Goal: Task Accomplishment & Management: Use online tool/utility

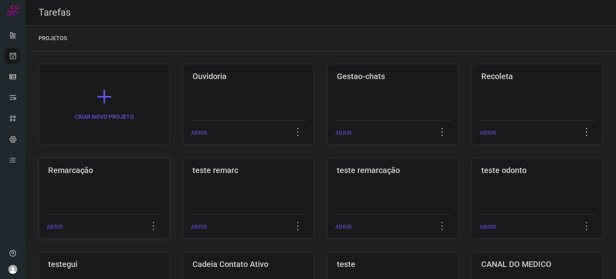
click at [183, 187] on div "Remarcação ABRIR" at bounding box center [249, 198] width 132 height 81
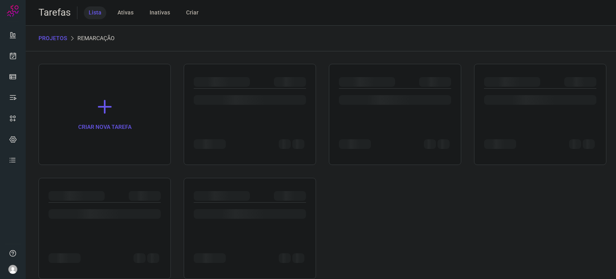
click at [114, 187] on div at bounding box center [105, 228] width 132 height 101
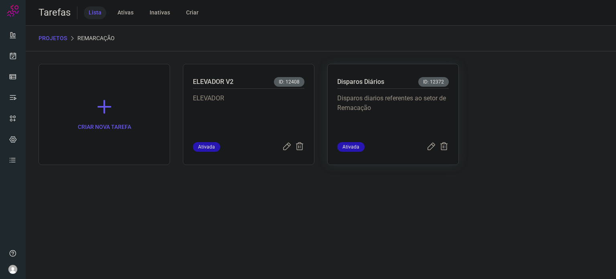
click at [405, 111] on p "Disparos diarios referentes ao setor de Remacação" at bounding box center [392, 113] width 111 height 40
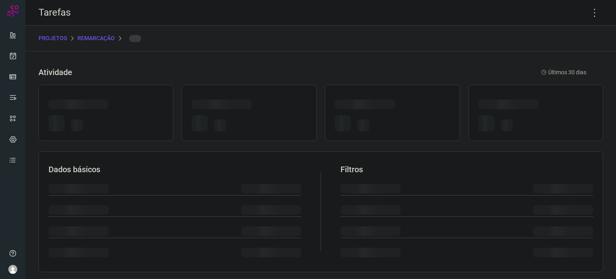
click at [405, 111] on div at bounding box center [392, 105] width 115 height 12
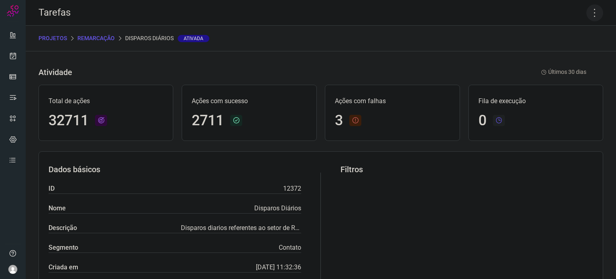
click at [589, 6] on icon at bounding box center [594, 12] width 17 height 17
click at [578, 50] on li "Executar" at bounding box center [560, 52] width 73 height 13
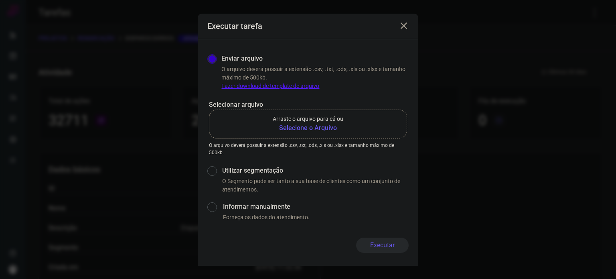
click at [326, 132] on b "Selecione o Arquivo" at bounding box center [308, 128] width 71 height 10
click at [0, 0] on input "Arraste o arquivo para cá ou Selecione o Arquivo" at bounding box center [0, 0] width 0 height 0
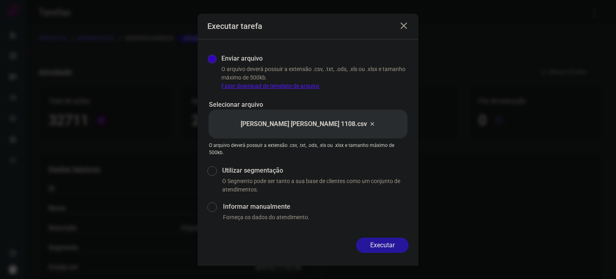
click at [376, 240] on button "Executar" at bounding box center [382, 244] width 53 height 15
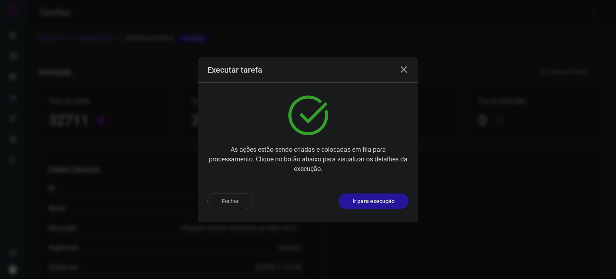
click at [379, 201] on p "Ir para execução" at bounding box center [374, 201] width 42 height 8
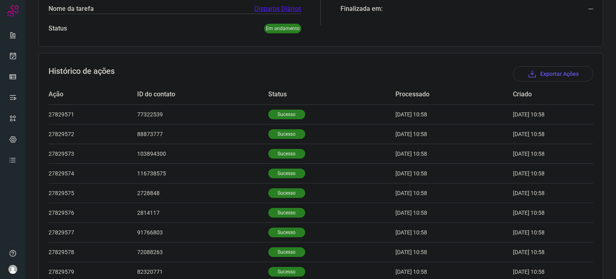
scroll to position [248, 0]
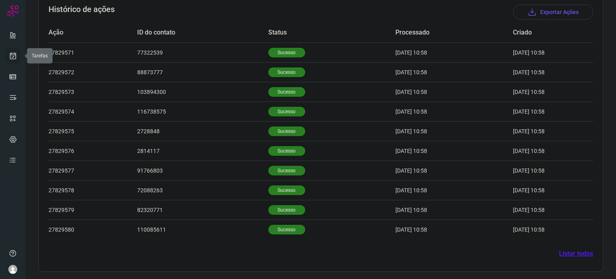
click at [15, 59] on icon at bounding box center [13, 56] width 8 height 8
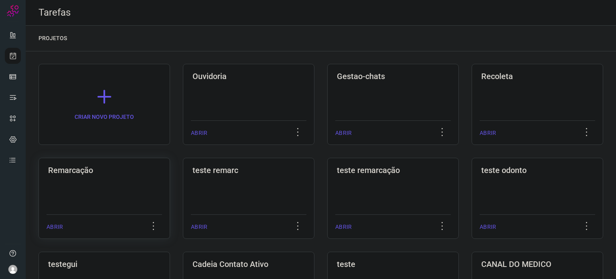
click at [127, 168] on h3 "Remarcação" at bounding box center [104, 170] width 112 height 10
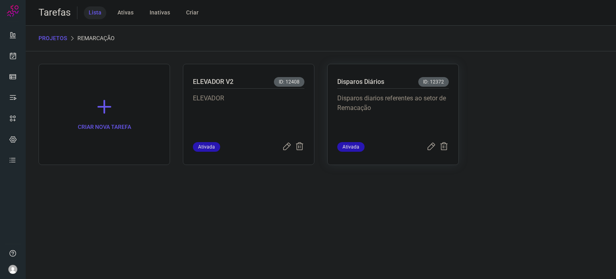
click at [353, 99] on p "Disparos diarios referentes ao setor de Remacação" at bounding box center [392, 113] width 111 height 40
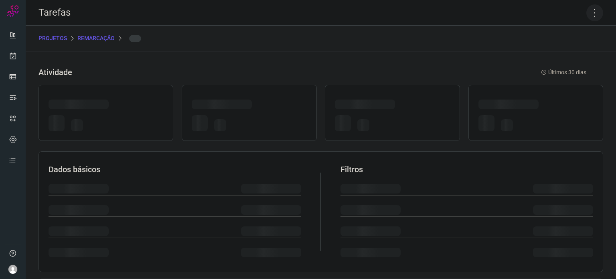
click at [595, 13] on icon at bounding box center [594, 12] width 17 height 17
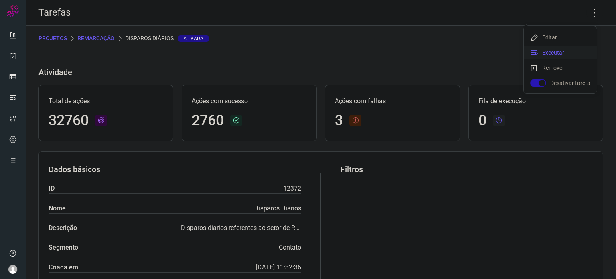
click at [559, 52] on li "Executar" at bounding box center [560, 52] width 73 height 13
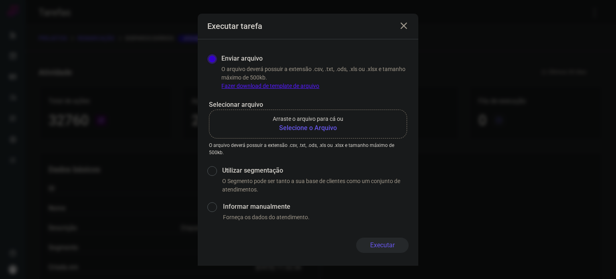
click at [329, 125] on b "Selecione o Arquivo" at bounding box center [308, 128] width 71 height 10
click at [0, 0] on input "Arraste o arquivo para cá ou Selecione o Arquivo" at bounding box center [0, 0] width 0 height 0
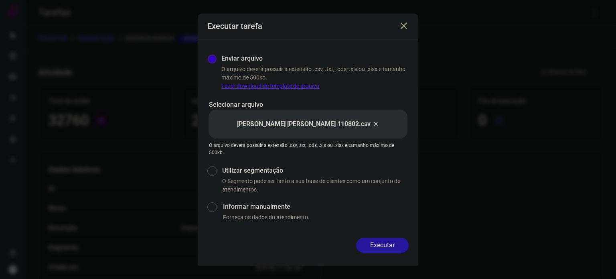
click at [376, 242] on button "Executar" at bounding box center [382, 244] width 53 height 15
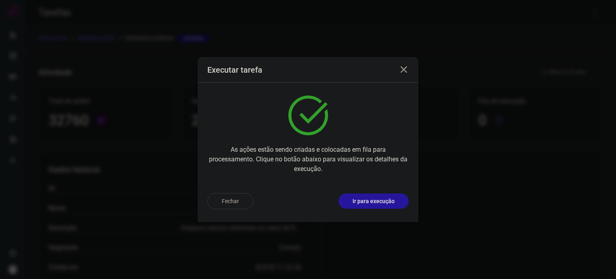
click at [404, 205] on button "Ir para execução" at bounding box center [374, 200] width 70 height 15
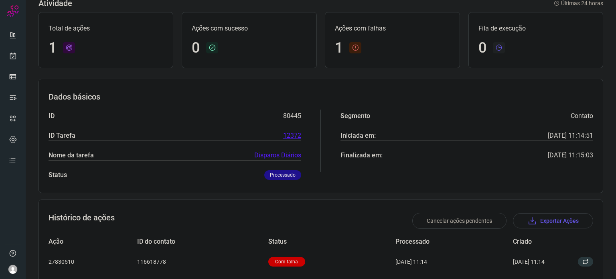
scroll to position [72, 0]
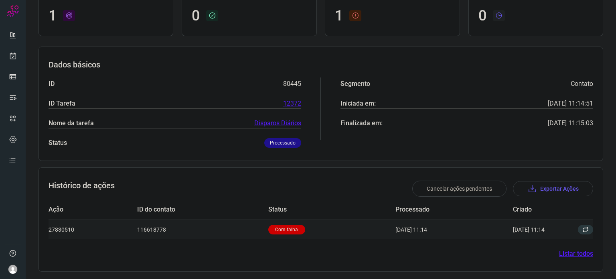
click at [278, 231] on p "Com falha" at bounding box center [286, 230] width 37 height 10
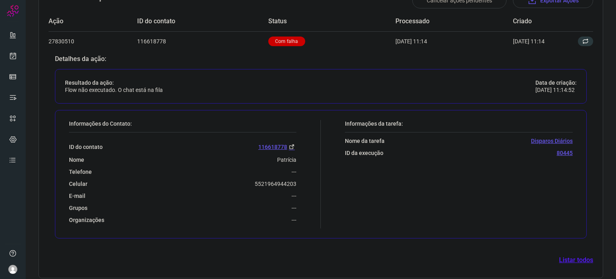
scroll to position [266, 0]
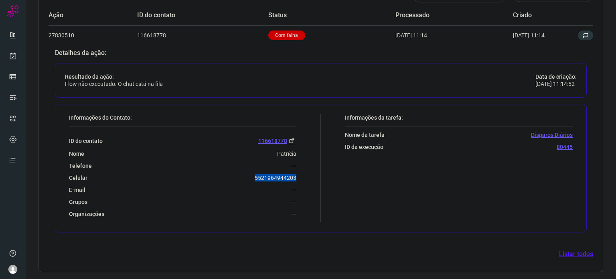
drag, startPoint x: 249, startPoint y: 177, endPoint x: 308, endPoint y: 175, distance: 59.0
click at [308, 175] on div "Informações do Contato: ID do contato 116618778 Nome Patrícia Telefone --- Celu…" at bounding box center [193, 168] width 256 height 108
copy p "5521964944203"
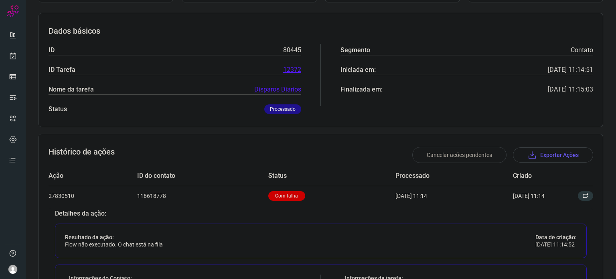
scroll to position [0, 0]
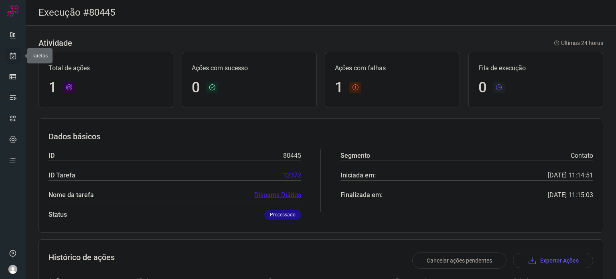
click at [12, 59] on icon at bounding box center [13, 56] width 8 height 8
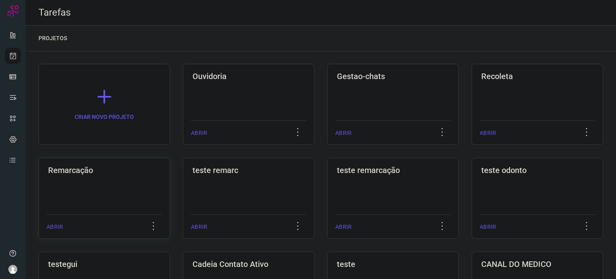
click at [123, 165] on h3 "Remarcação" at bounding box center [104, 170] width 112 height 10
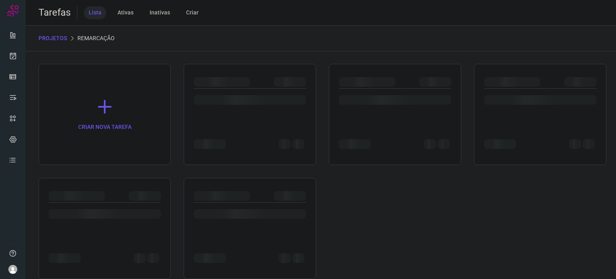
click at [123, 165] on div "CRIAR NOVA TAREFA" at bounding box center [321, 171] width 565 height 215
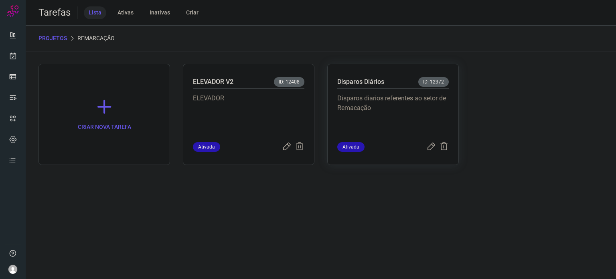
click at [416, 118] on p "Disparos diarios referentes ao setor de Remacação" at bounding box center [392, 113] width 111 height 40
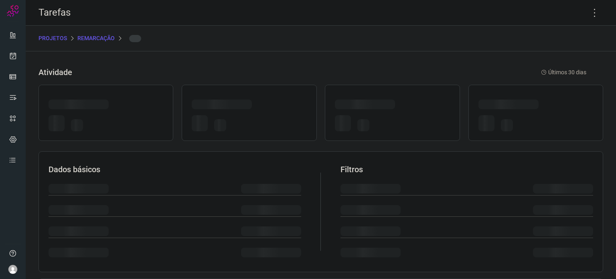
click at [416, 118] on div at bounding box center [392, 124] width 115 height 19
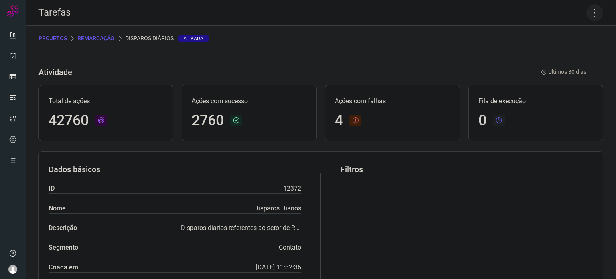
click at [594, 11] on icon at bounding box center [594, 12] width 17 height 17
click at [563, 52] on li "Executar" at bounding box center [560, 52] width 73 height 13
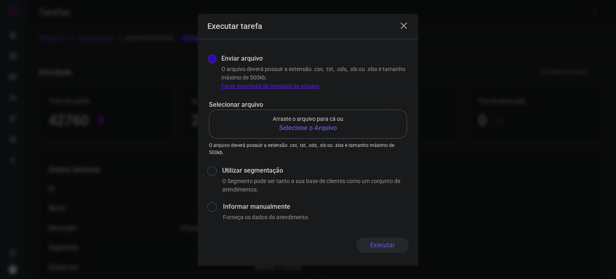
click at [330, 132] on b "Selecione o Arquivo" at bounding box center [308, 128] width 71 height 10
click at [0, 0] on input "Arraste o arquivo para cá ou Selecione o Arquivo" at bounding box center [0, 0] width 0 height 0
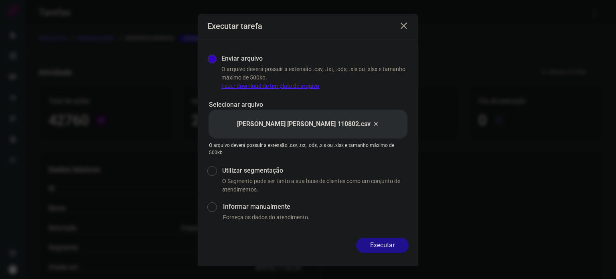
click at [388, 243] on button "Executar" at bounding box center [382, 244] width 53 height 15
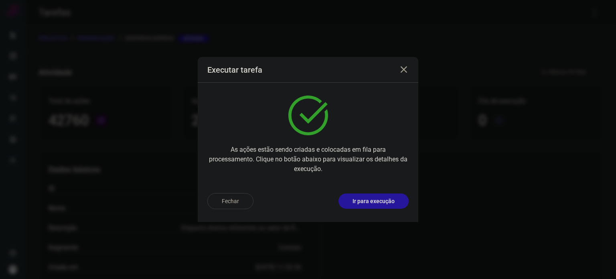
click at [390, 200] on p "Ir para execução" at bounding box center [374, 201] width 42 height 8
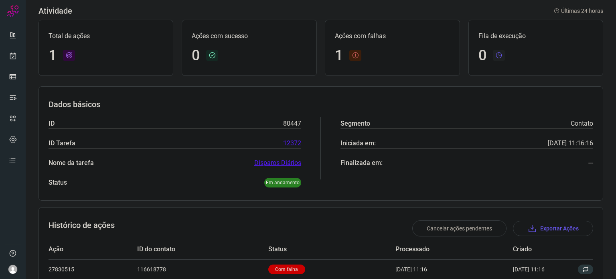
scroll to position [72, 0]
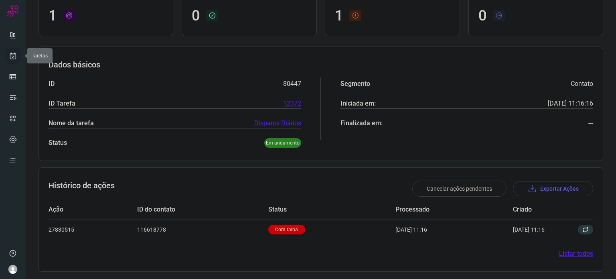
click at [13, 57] on icon at bounding box center [13, 56] width 8 height 8
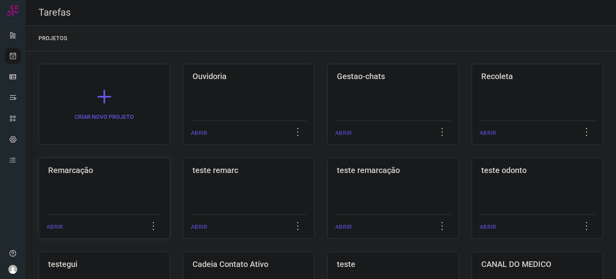
click at [183, 186] on div "Remarcação ABRIR" at bounding box center [249, 198] width 132 height 81
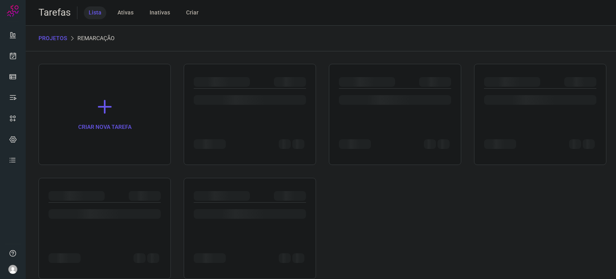
click at [112, 186] on div at bounding box center [105, 228] width 132 height 101
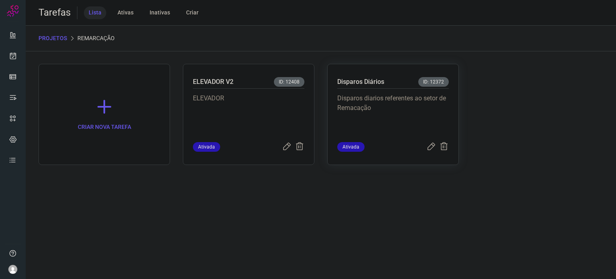
click at [418, 113] on p "Disparos diarios referentes ao setor de Remacação" at bounding box center [392, 113] width 111 height 40
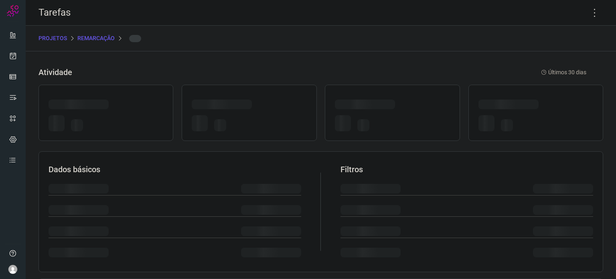
click at [418, 113] on div at bounding box center [392, 123] width 115 height 22
click at [587, 14] on icon at bounding box center [594, 12] width 17 height 17
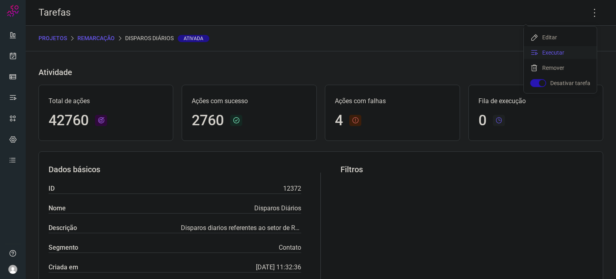
click at [566, 57] on li "Executar" at bounding box center [560, 52] width 73 height 13
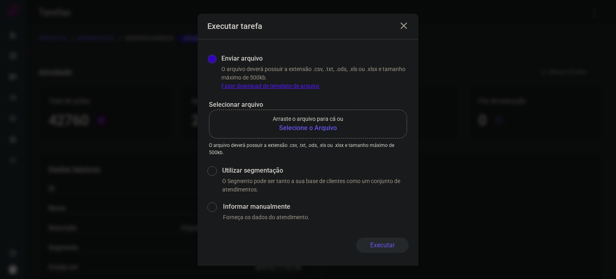
click at [321, 131] on b "Selecione o Arquivo" at bounding box center [308, 128] width 71 height 10
click at [0, 0] on input "Arraste o arquivo para cá ou Selecione o Arquivo" at bounding box center [0, 0] width 0 height 0
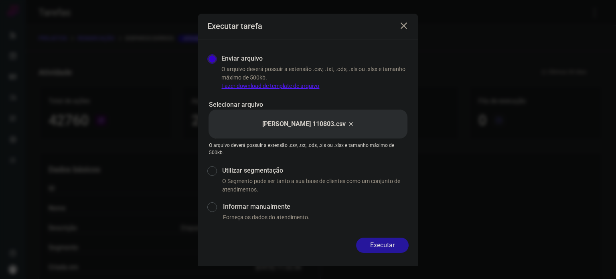
click at [390, 237] on form "Executar tarefa Enviar arquivo O arquivo deverá possuir a extensão .csv, .txt, …" at bounding box center [308, 140] width 221 height 252
click at [390, 238] on button "Executar" at bounding box center [382, 244] width 53 height 15
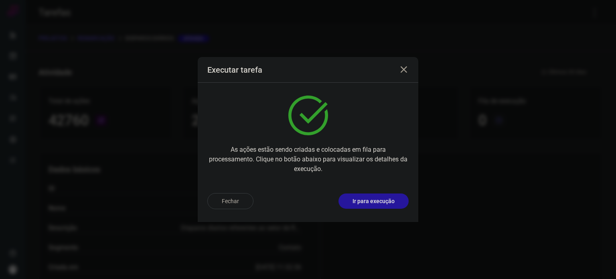
click at [385, 201] on p "Ir para execução" at bounding box center [374, 201] width 42 height 8
